Goal: Check status: Check status

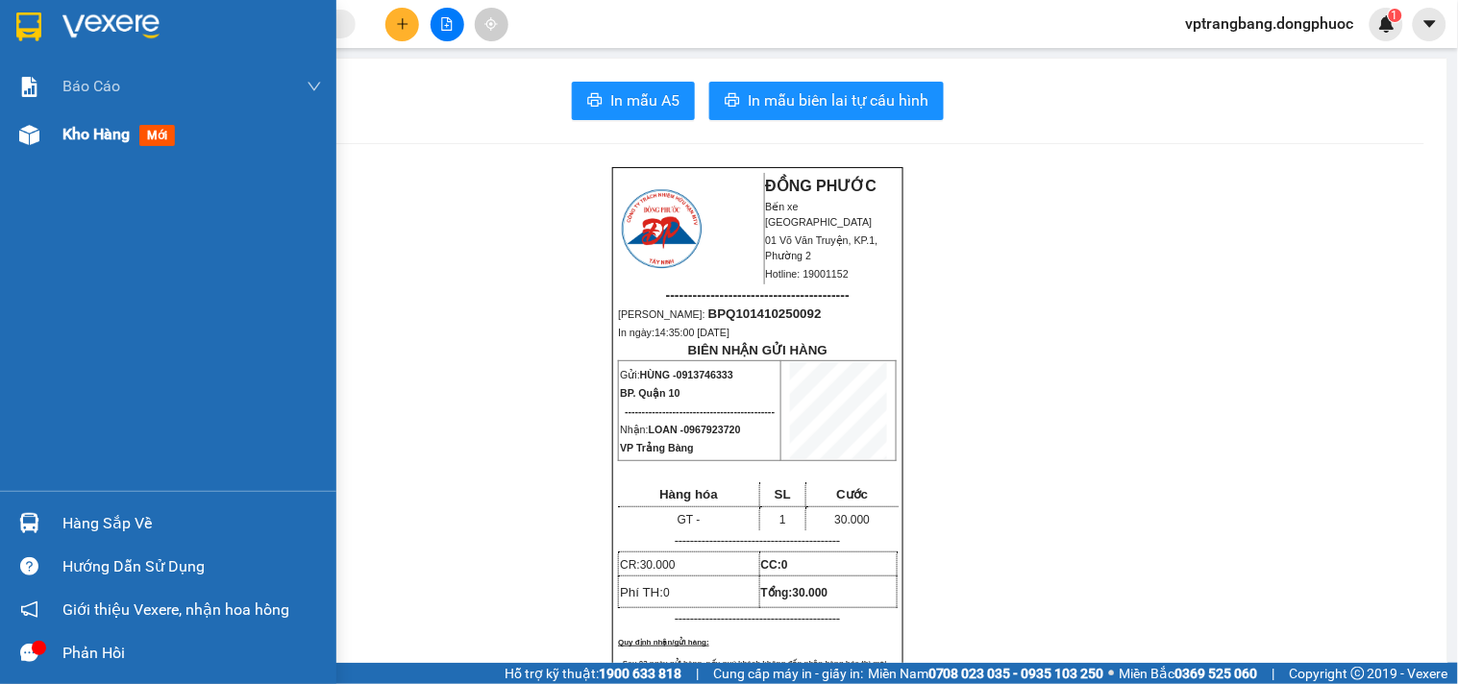
click at [67, 135] on span "Kho hàng" at bounding box center [95, 134] width 67 height 18
